Goal: Task Accomplishment & Management: Use online tool/utility

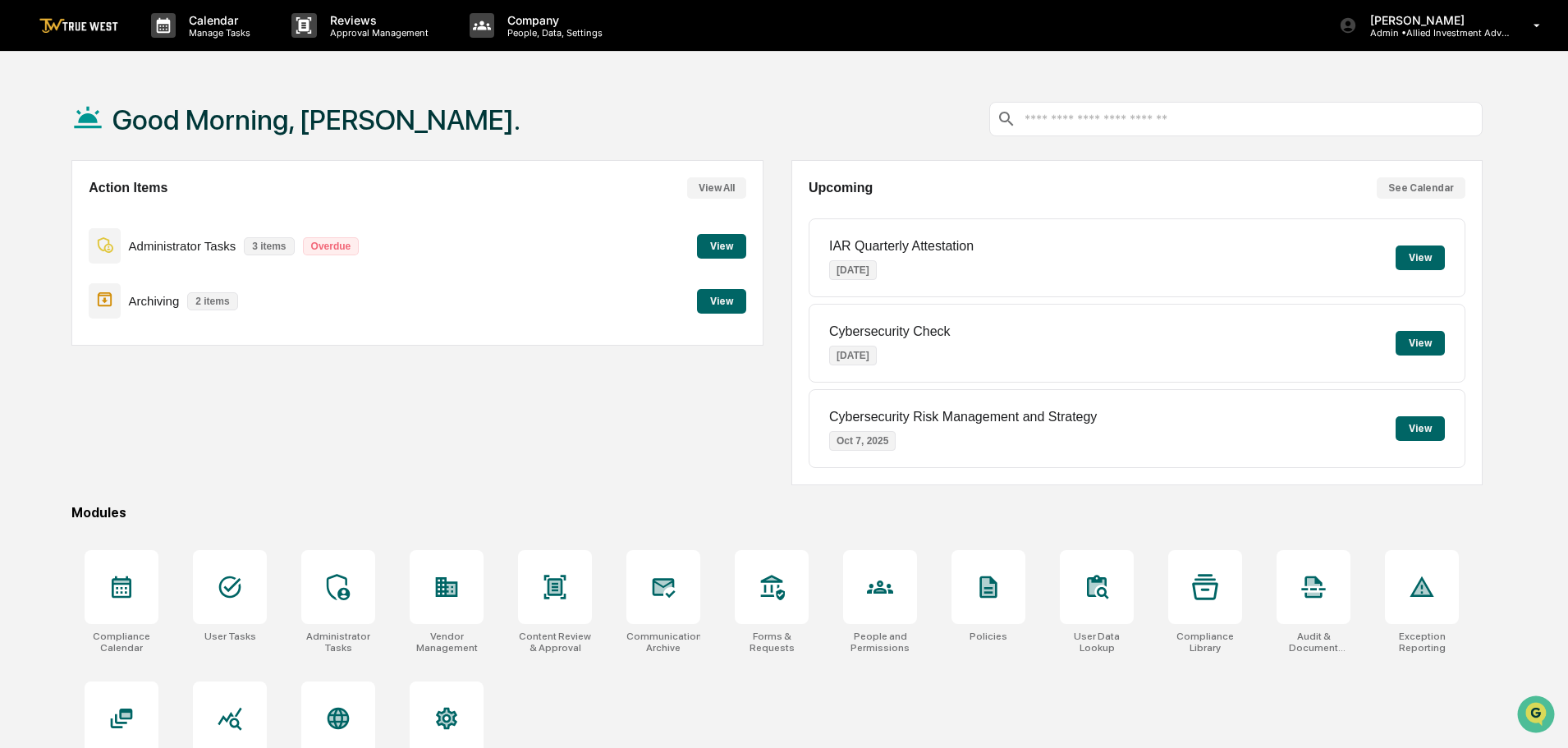
click at [718, 297] on button "View" at bounding box center [721, 301] width 49 height 25
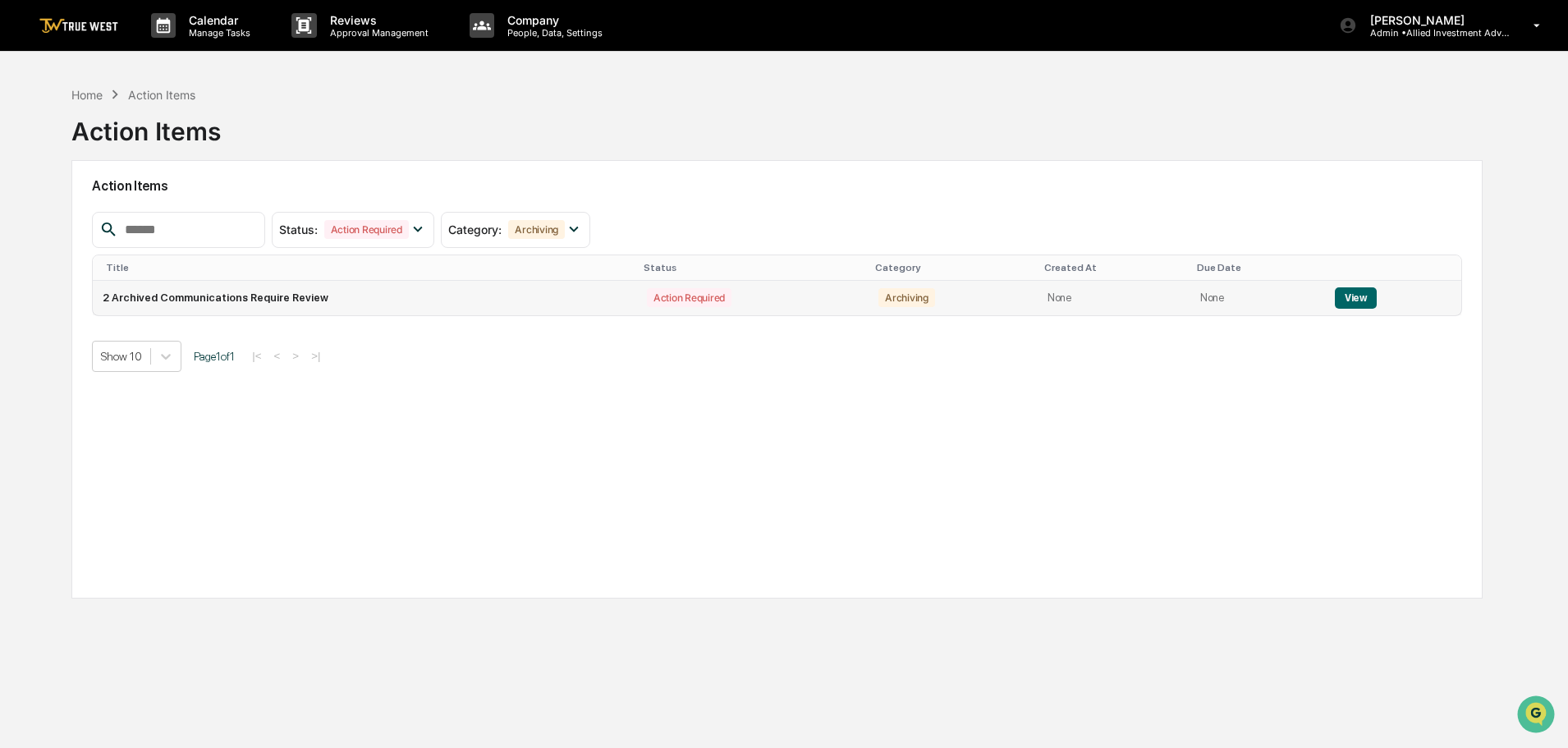
click at [1335, 295] on button "View" at bounding box center [1355, 297] width 42 height 21
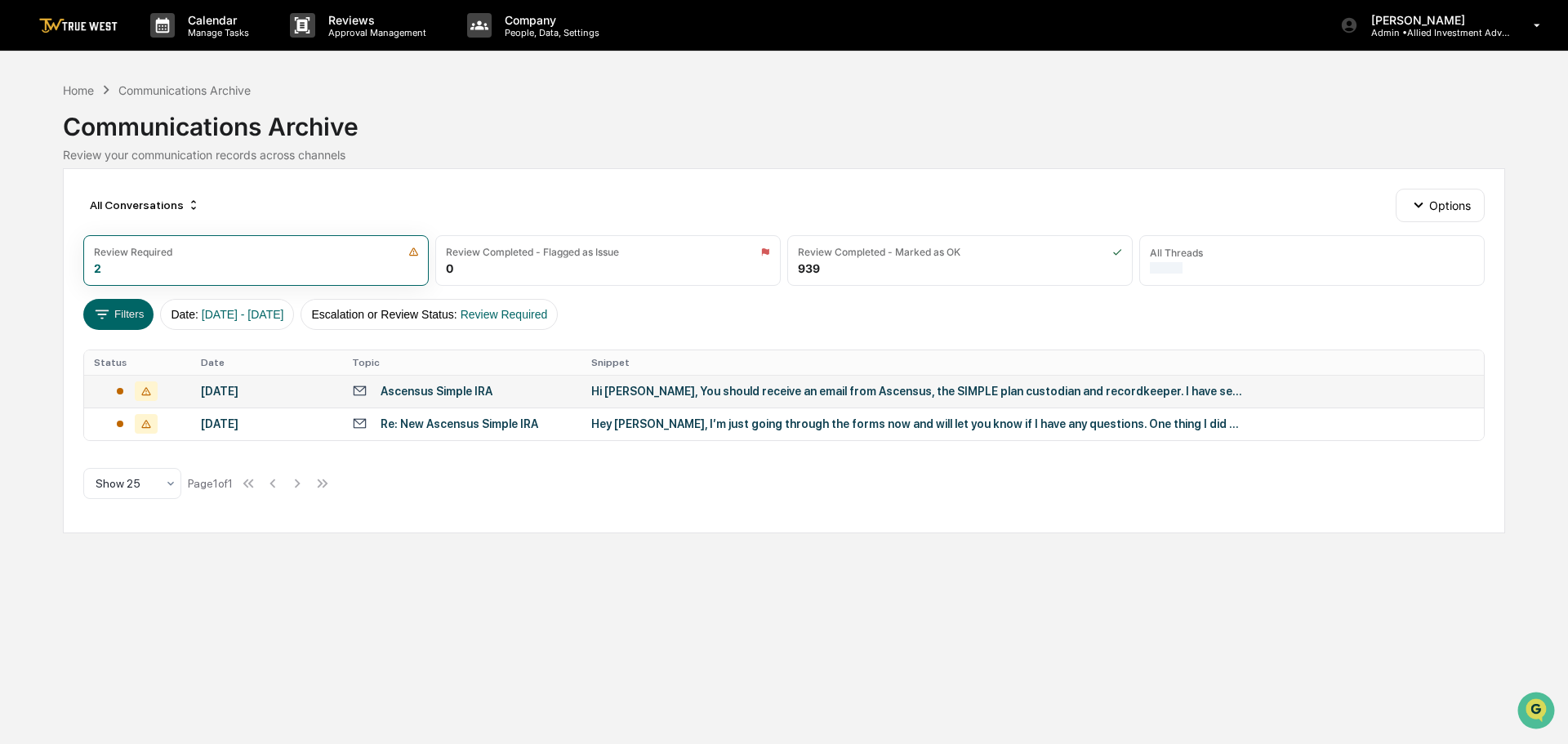
click at [680, 391] on div "Hi [PERSON_NAME], You should receive an email from Ascensus, the SIMPLE plan cu…" at bounding box center [918, 391] width 653 height 13
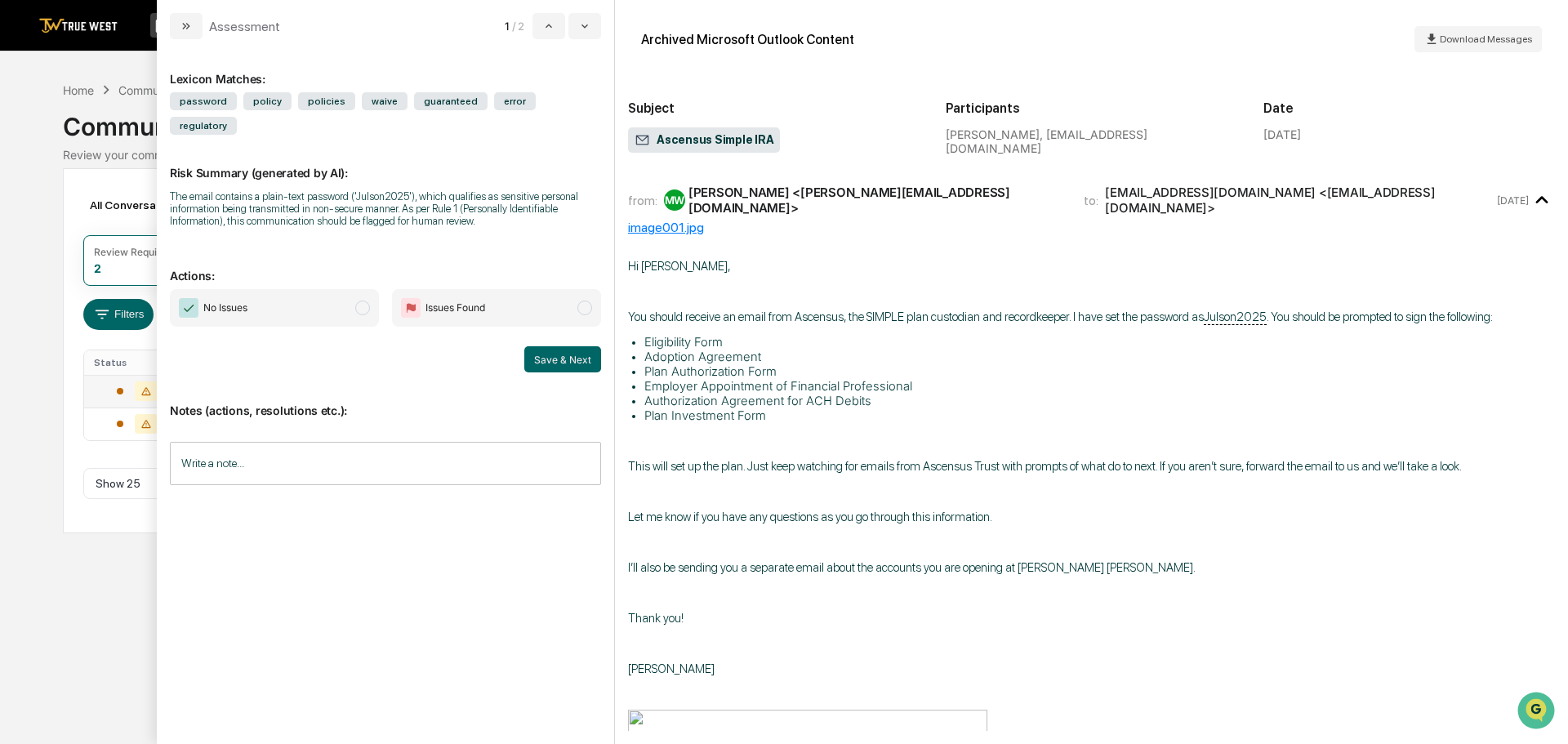
click at [360, 300] on span "modal" at bounding box center [363, 308] width 15 height 15
click at [557, 346] on button "Save & Next" at bounding box center [562, 359] width 76 height 26
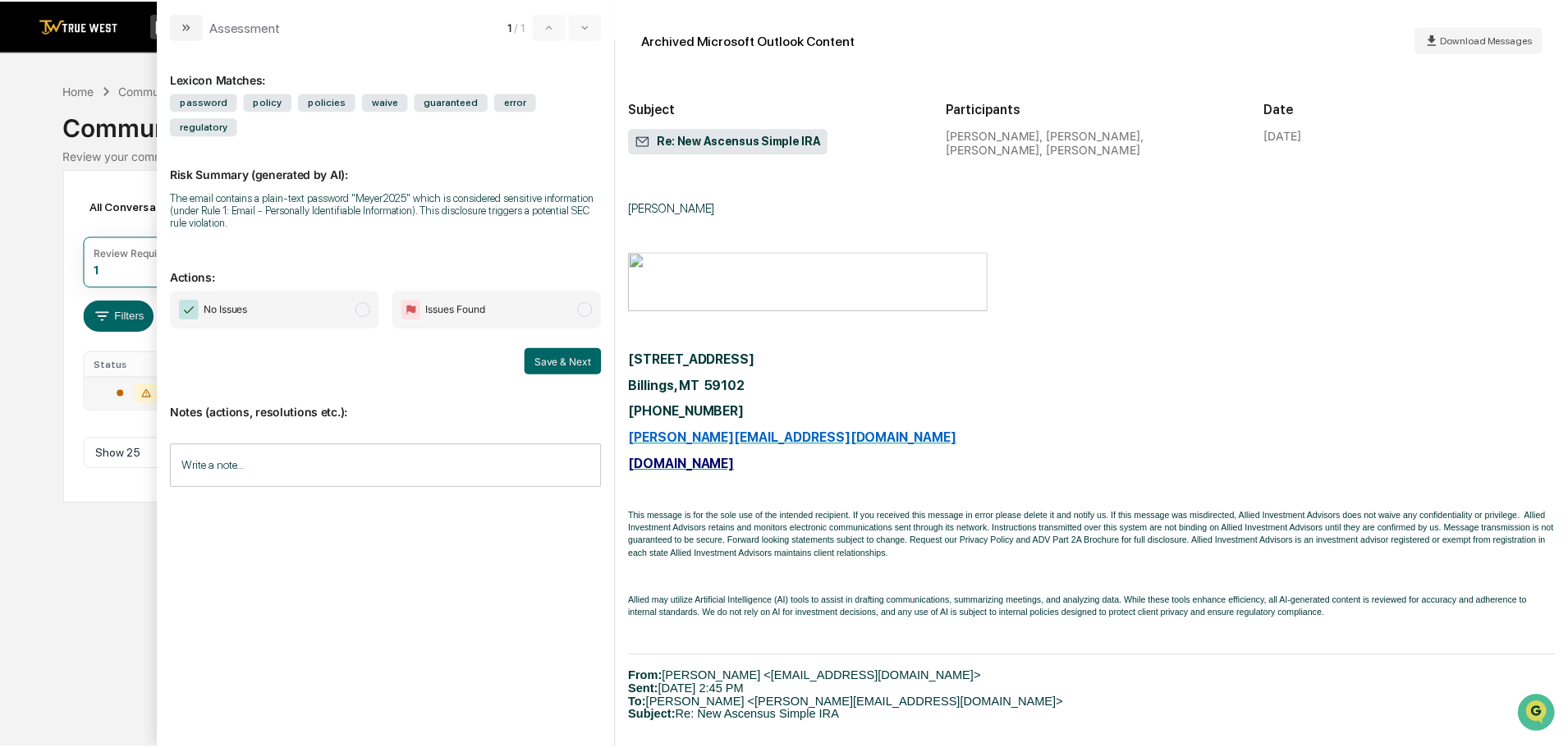
scroll to position [492, 0]
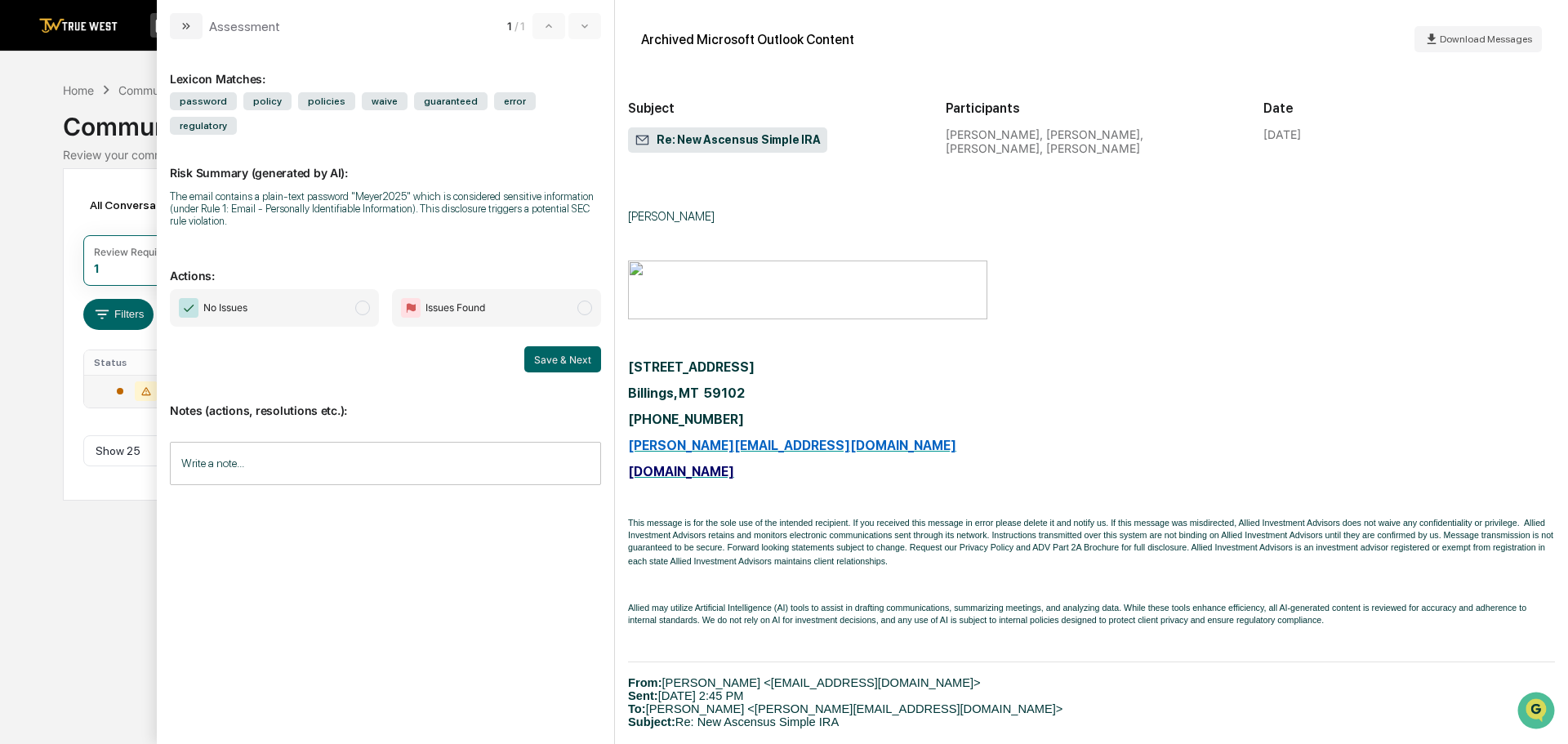
click at [358, 300] on span "modal" at bounding box center [363, 308] width 15 height 15
click at [547, 346] on button "Save & Next" at bounding box center [562, 359] width 76 height 26
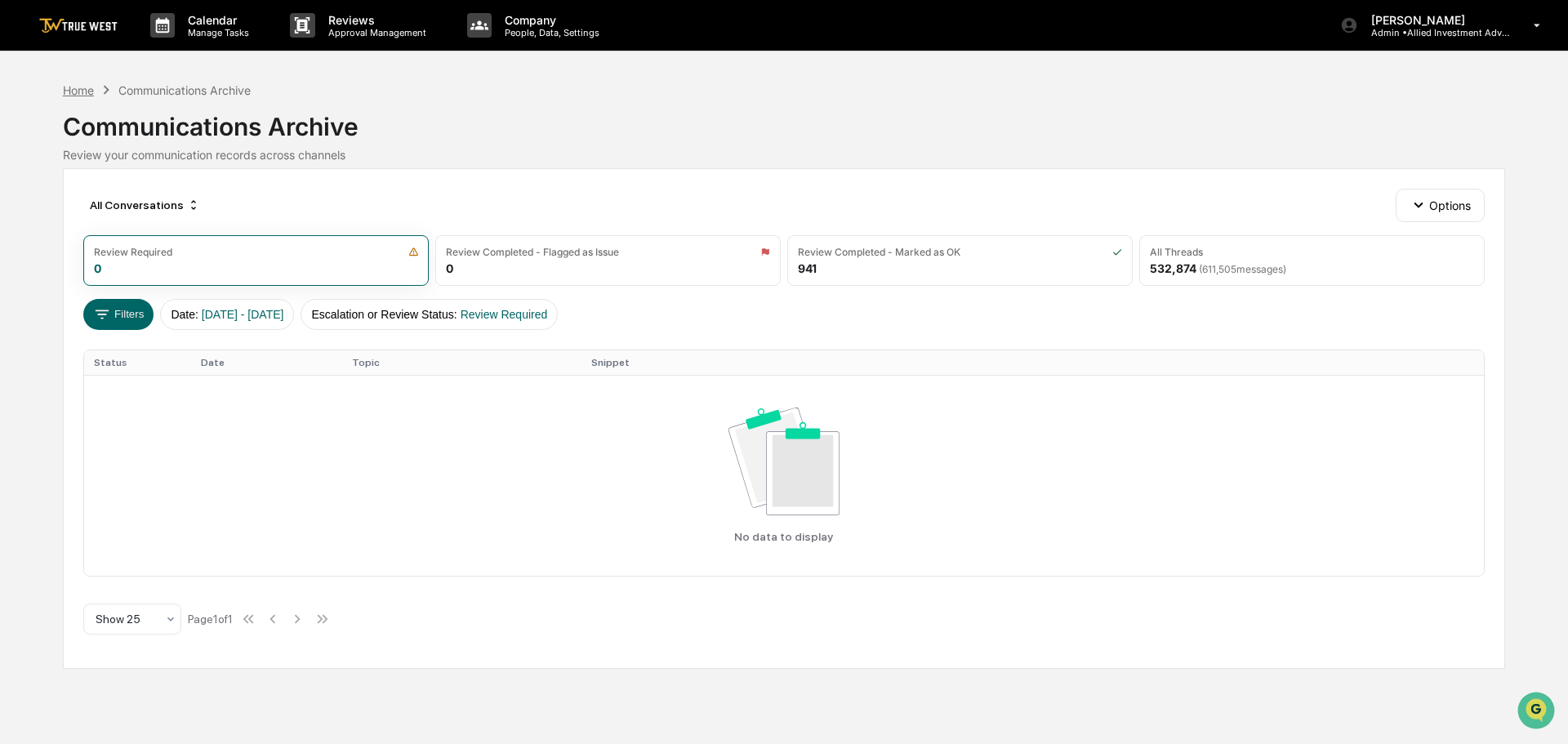
click at [81, 93] on div "Home" at bounding box center [78, 89] width 31 height 14
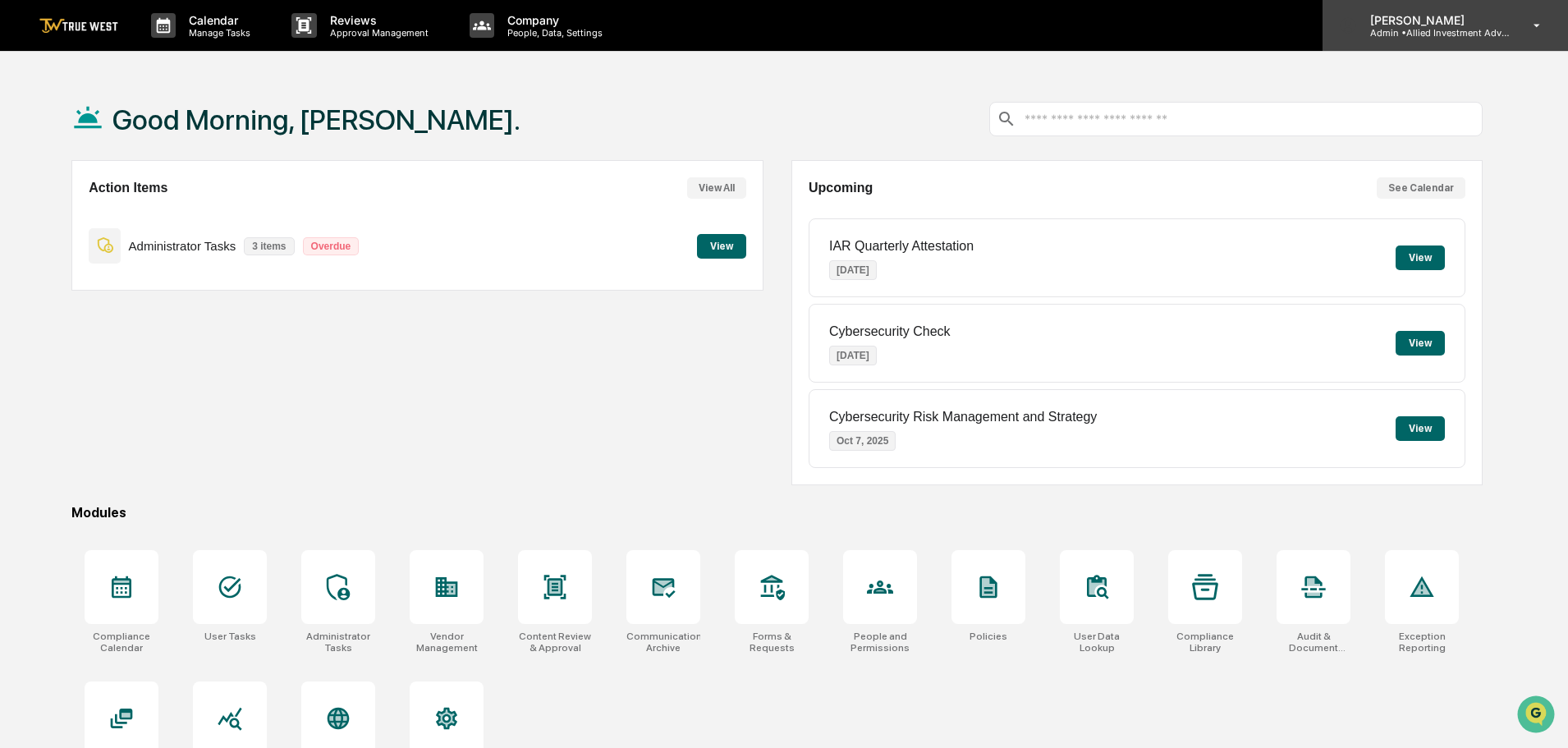
click at [1393, 25] on p "[PERSON_NAME]" at bounding box center [1433, 19] width 153 height 14
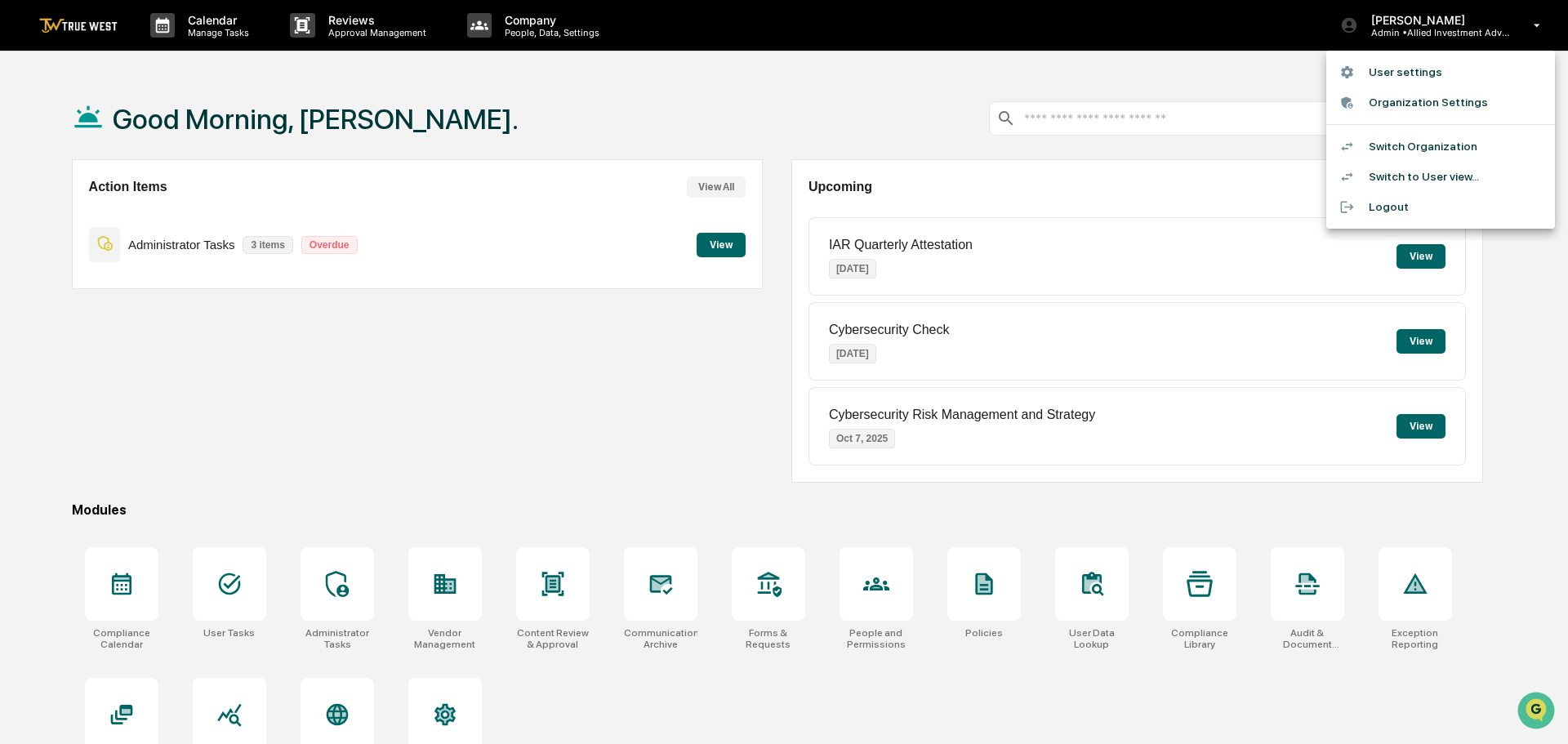
click at [1392, 143] on li "Switch Organization" at bounding box center [1441, 146] width 228 height 30
